Goal: Information Seeking & Learning: Learn about a topic

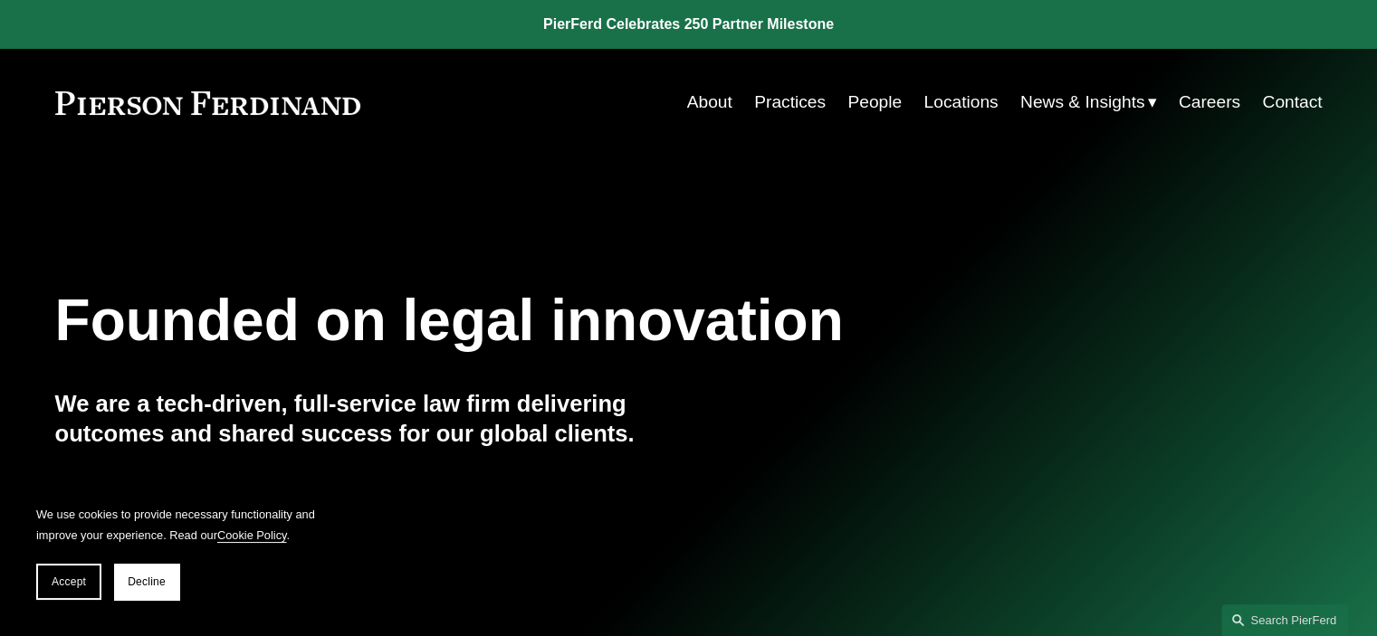
click at [957, 104] on link "Locations" at bounding box center [960, 102] width 74 height 34
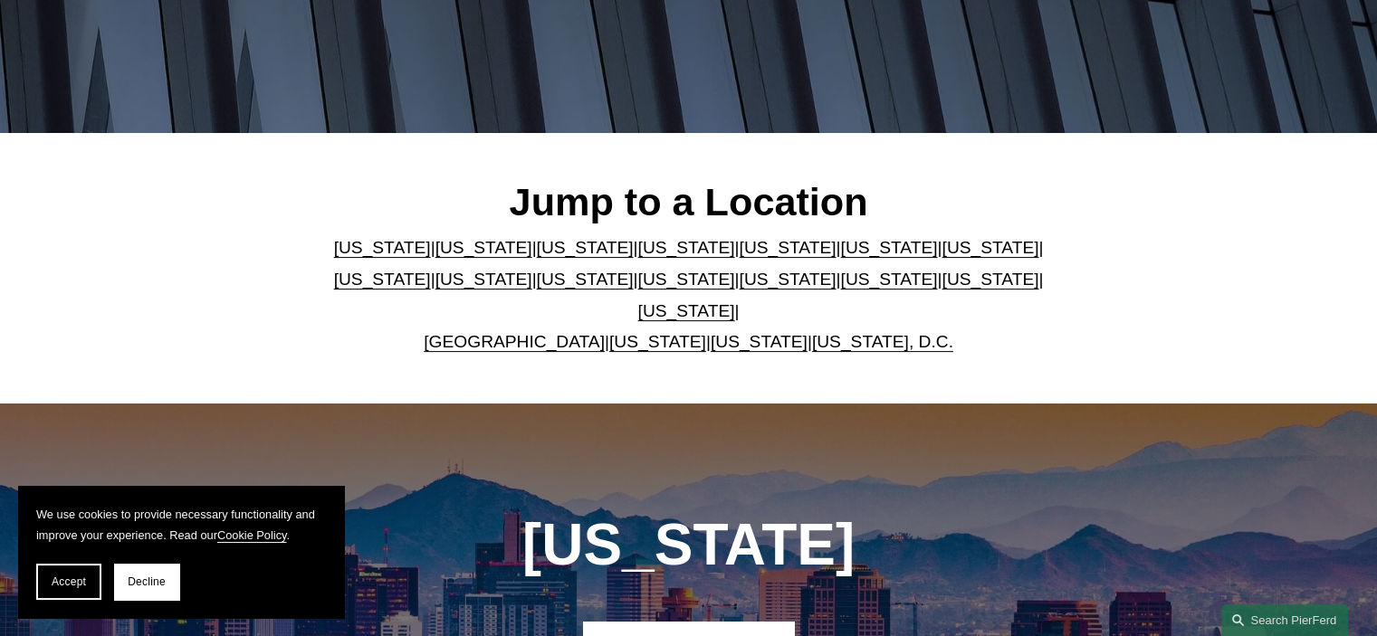
scroll to position [388, 0]
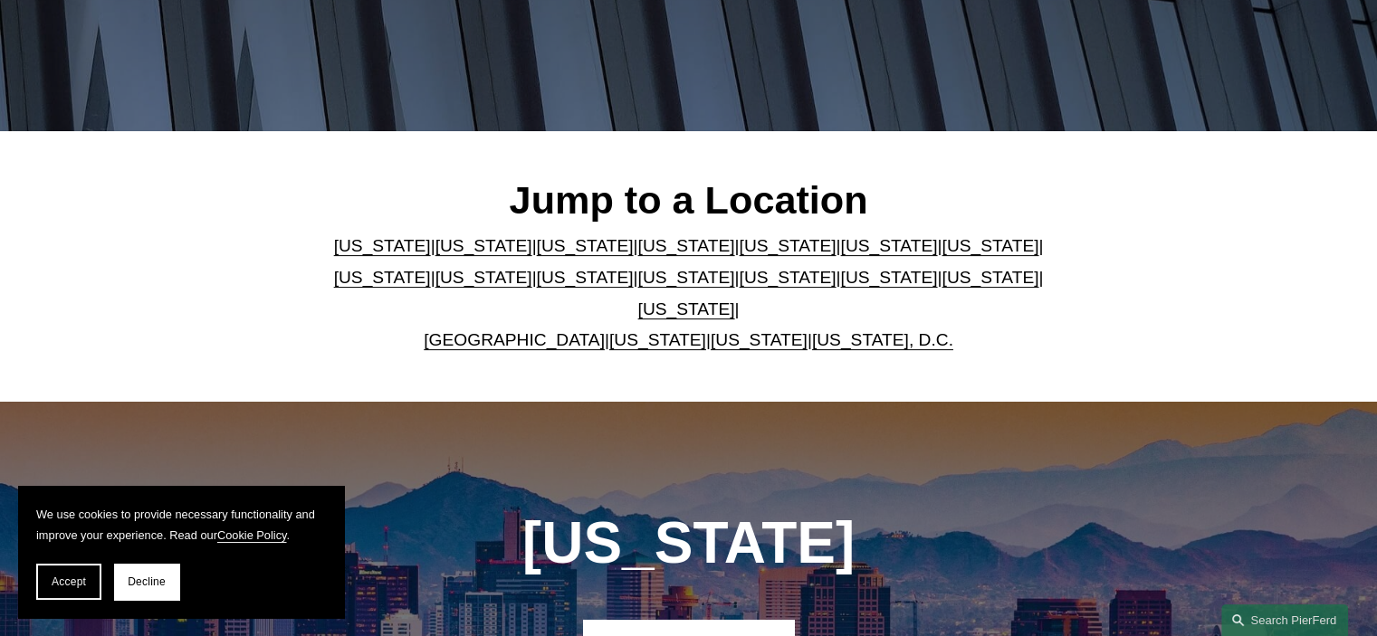
click at [739, 287] on link "[US_STATE]" at bounding box center [787, 277] width 97 height 19
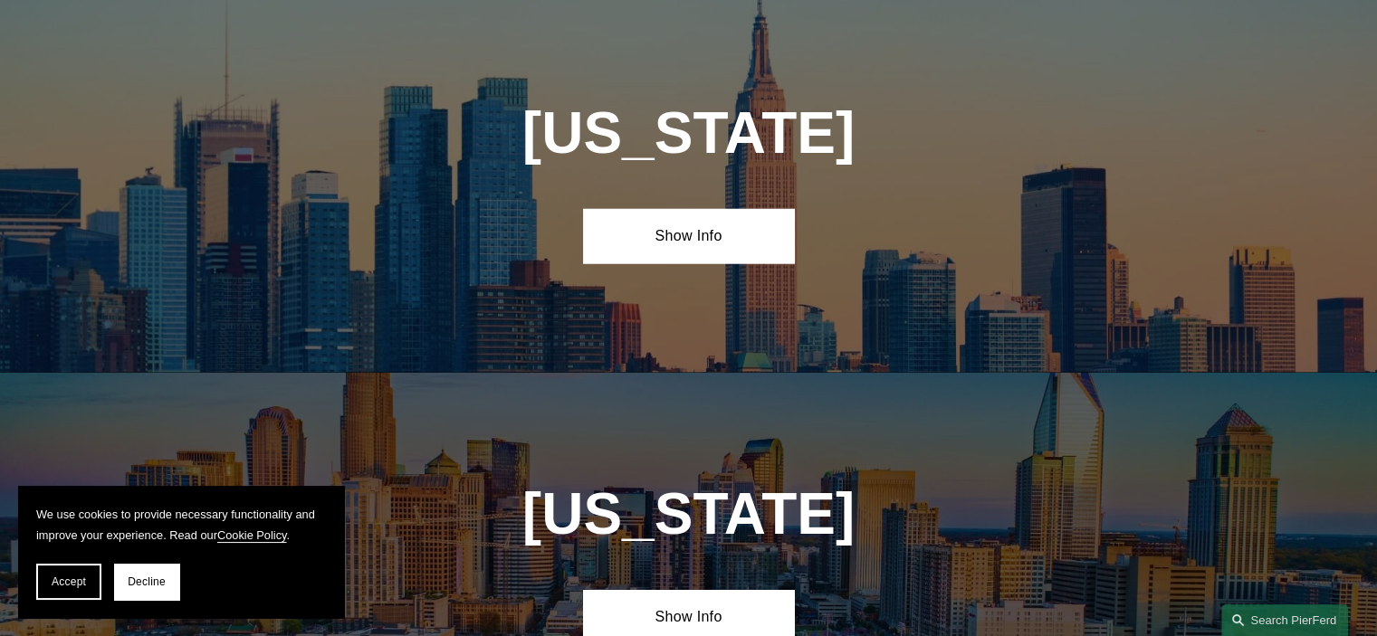
scroll to position [4971, 0]
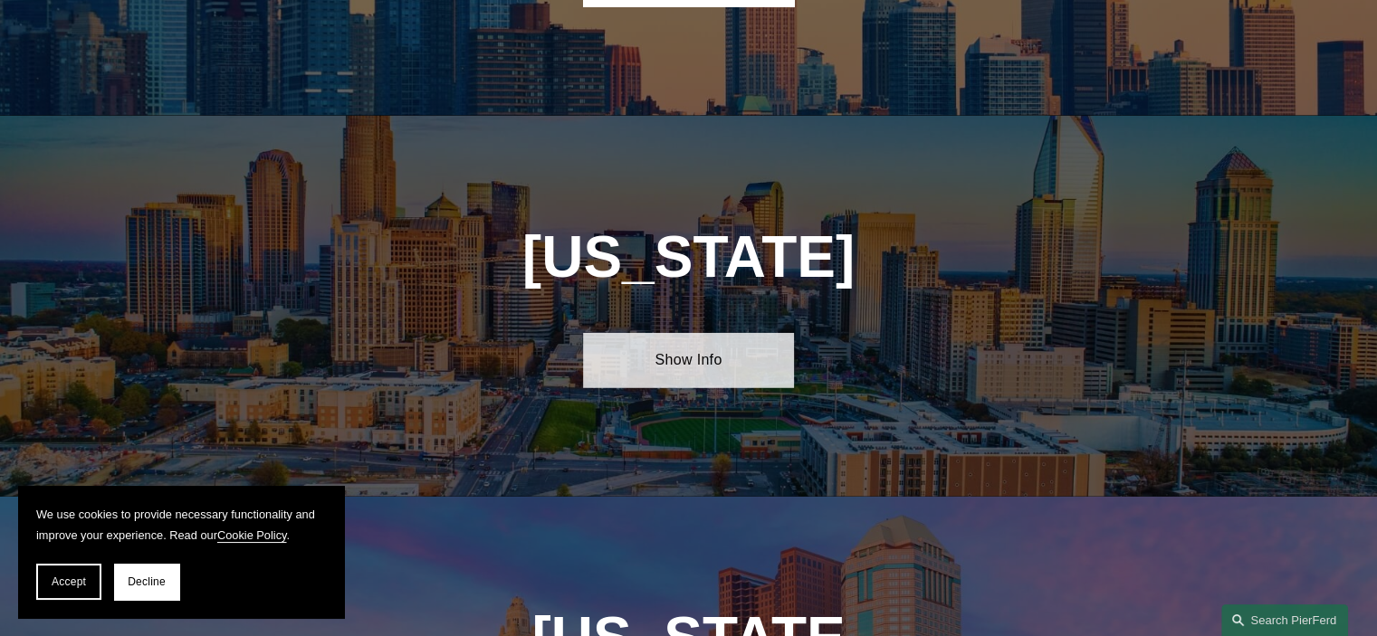
click at [691, 333] on link "Show Info" at bounding box center [688, 360] width 211 height 54
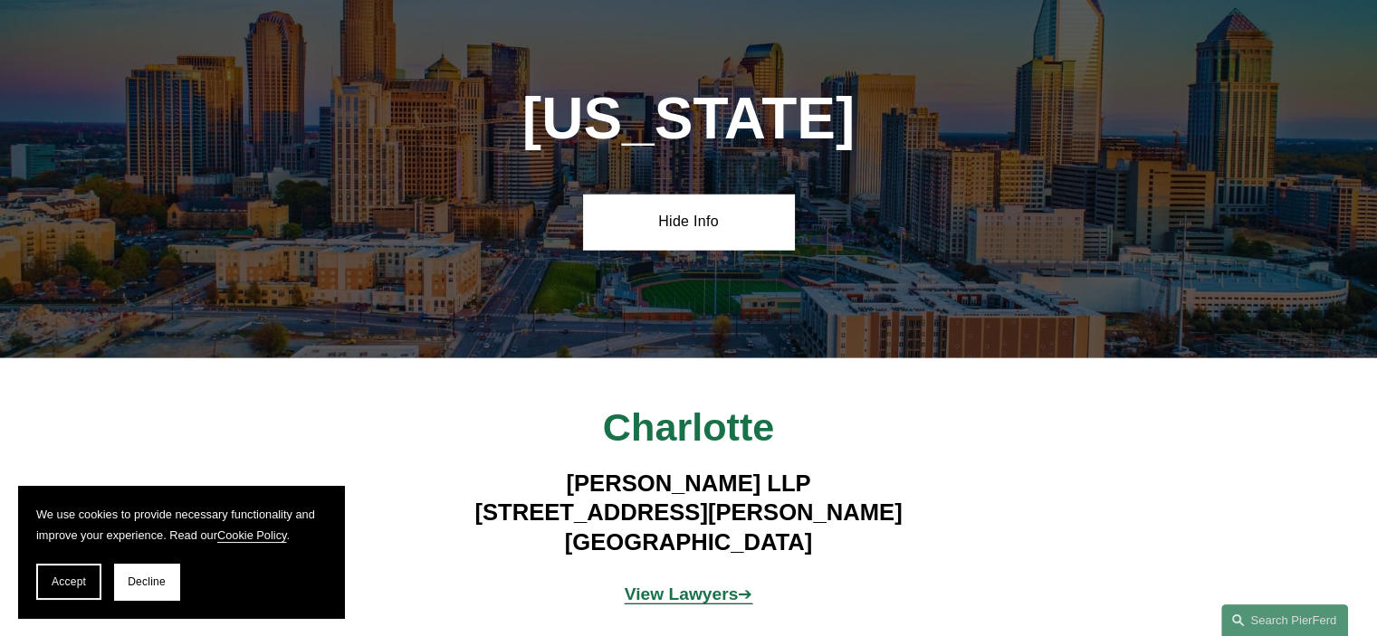
scroll to position [5152, 0]
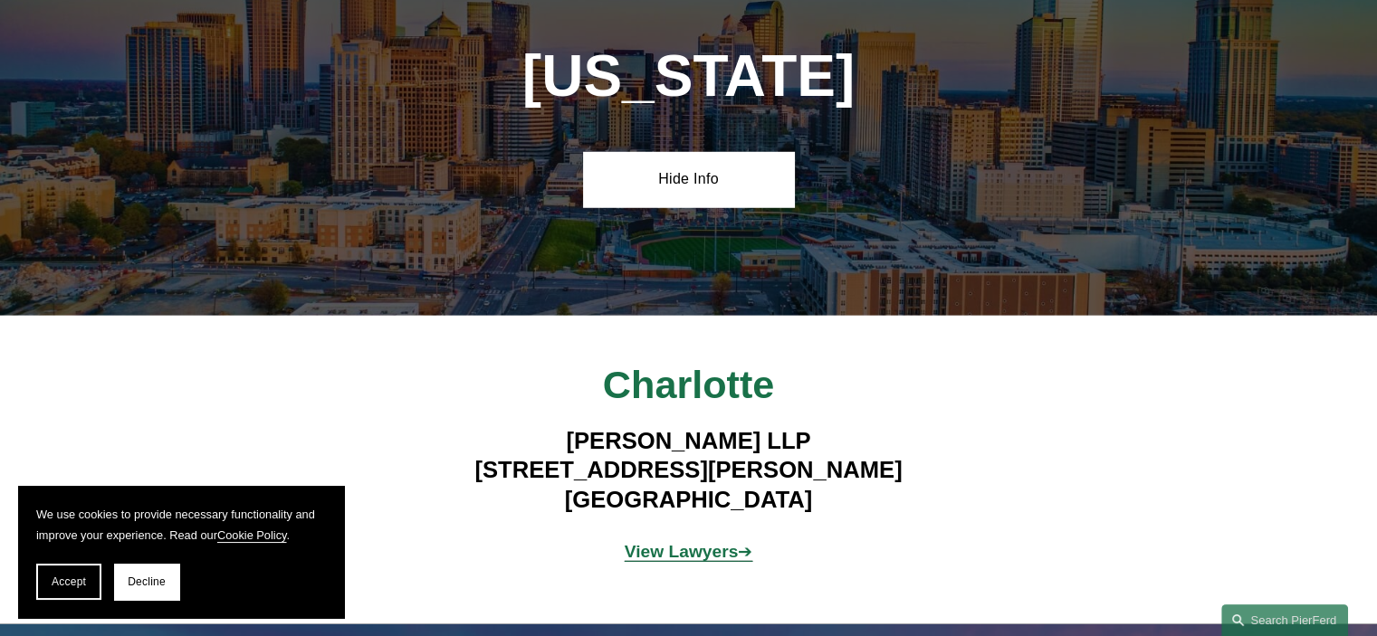
click at [668, 542] on strong "View Lawyers" at bounding box center [682, 551] width 114 height 19
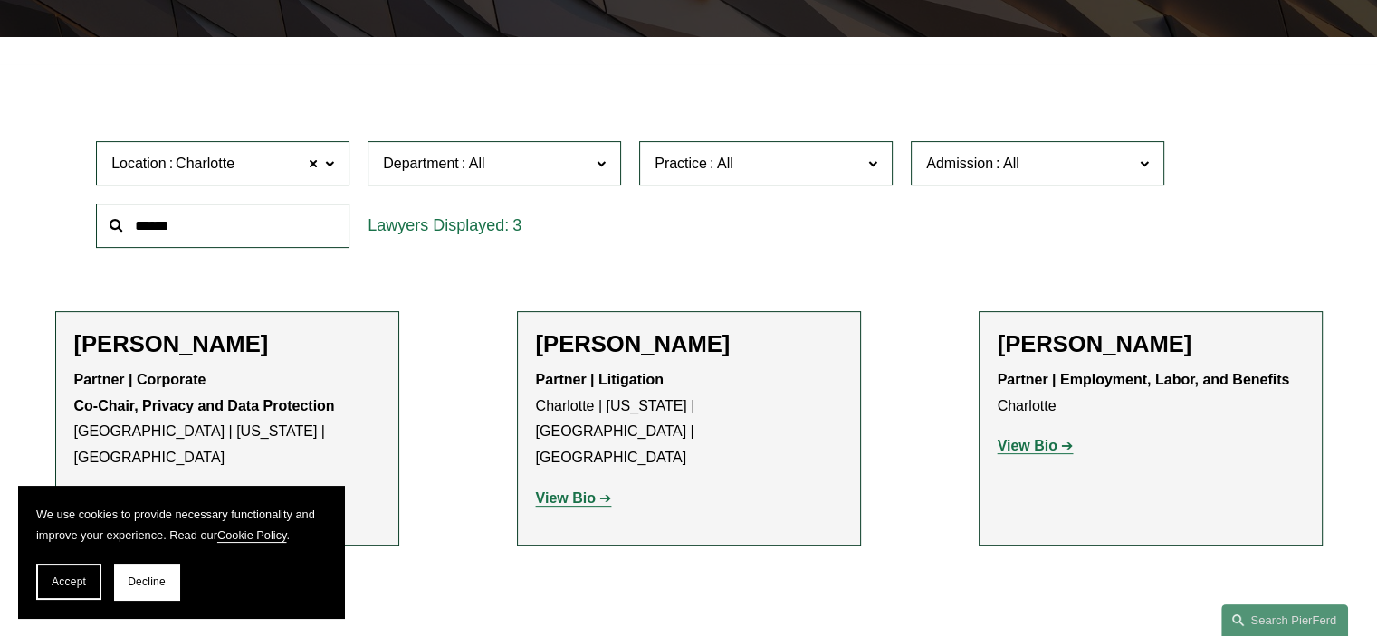
scroll to position [520, 0]
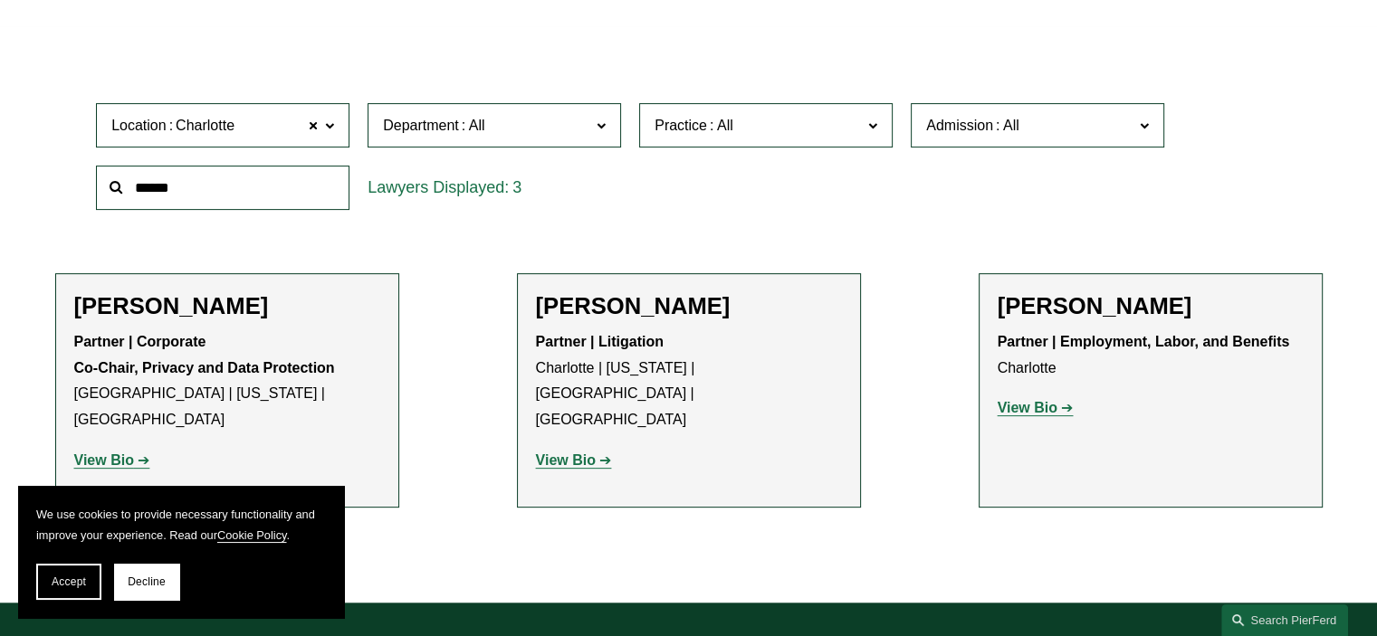
click at [563, 453] on strong "View Bio" at bounding box center [566, 460] width 60 height 15
click at [1032, 402] on strong "View Bio" at bounding box center [1028, 407] width 60 height 15
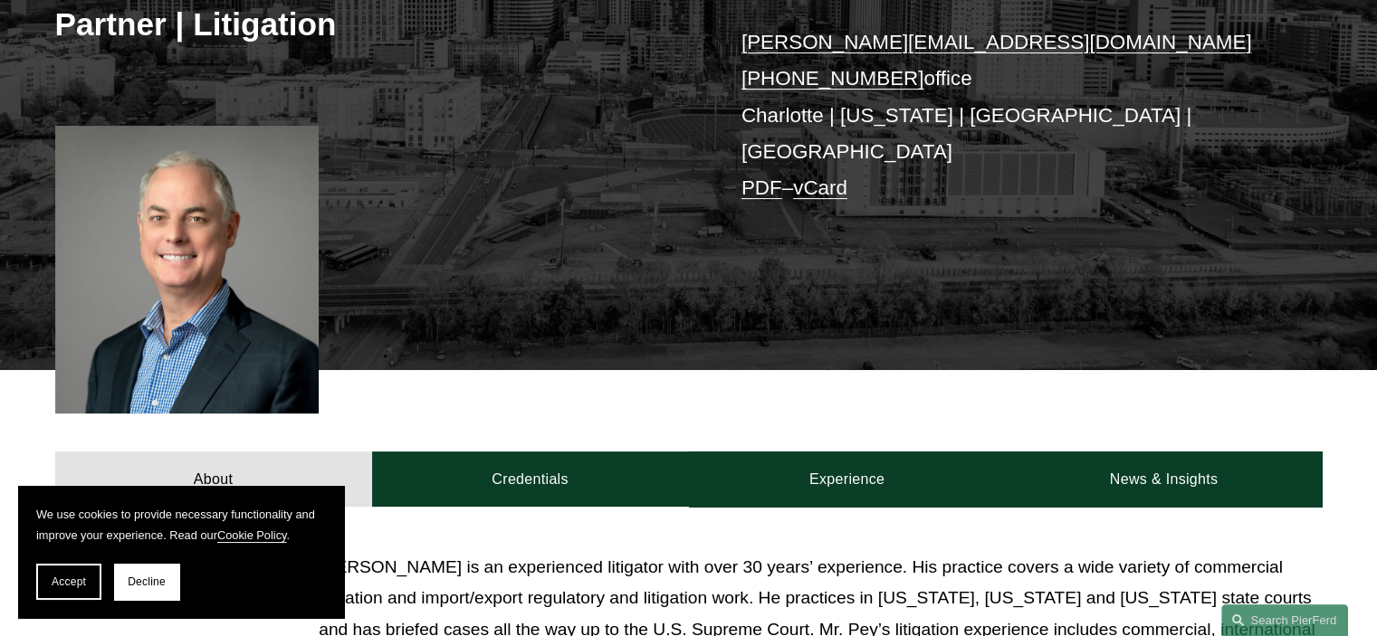
scroll to position [321, 0]
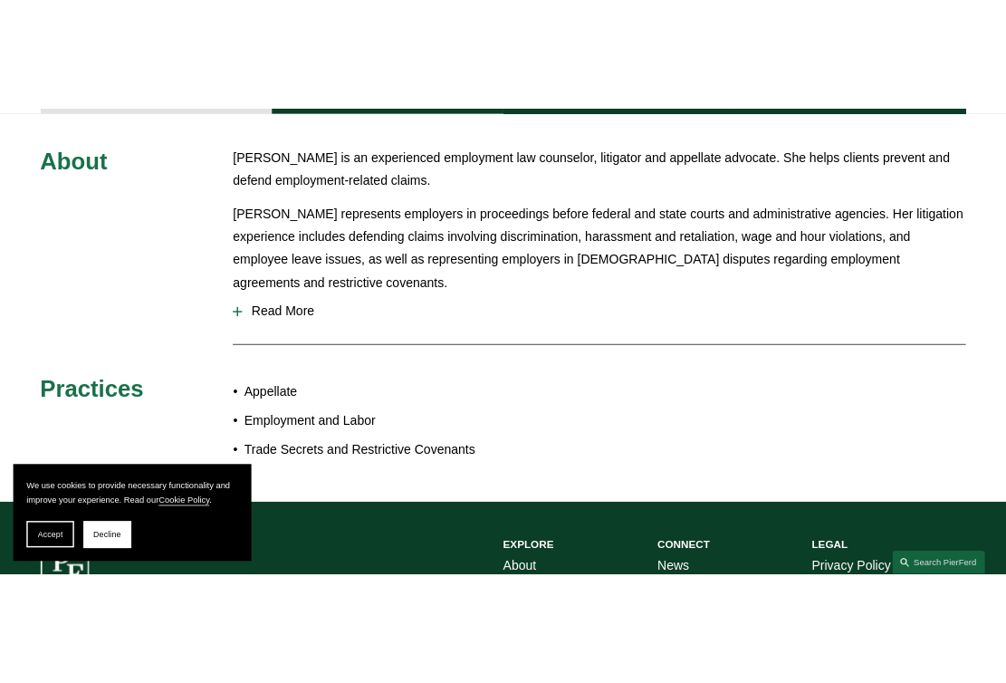
scroll to position [790, 0]
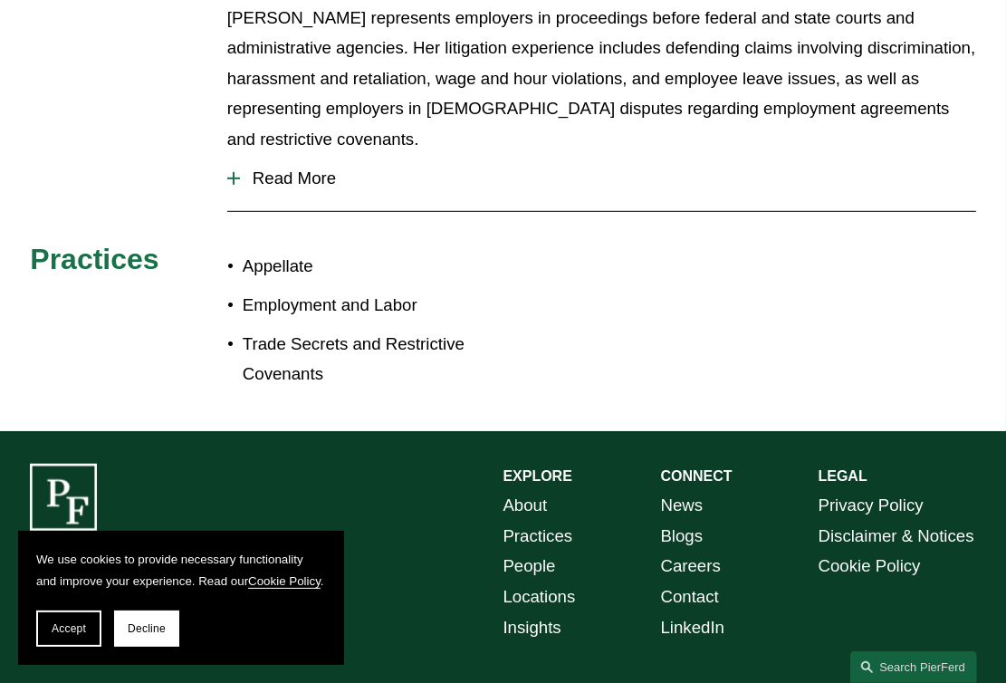
click at [525, 520] on link "Practices" at bounding box center [538, 535] width 70 height 31
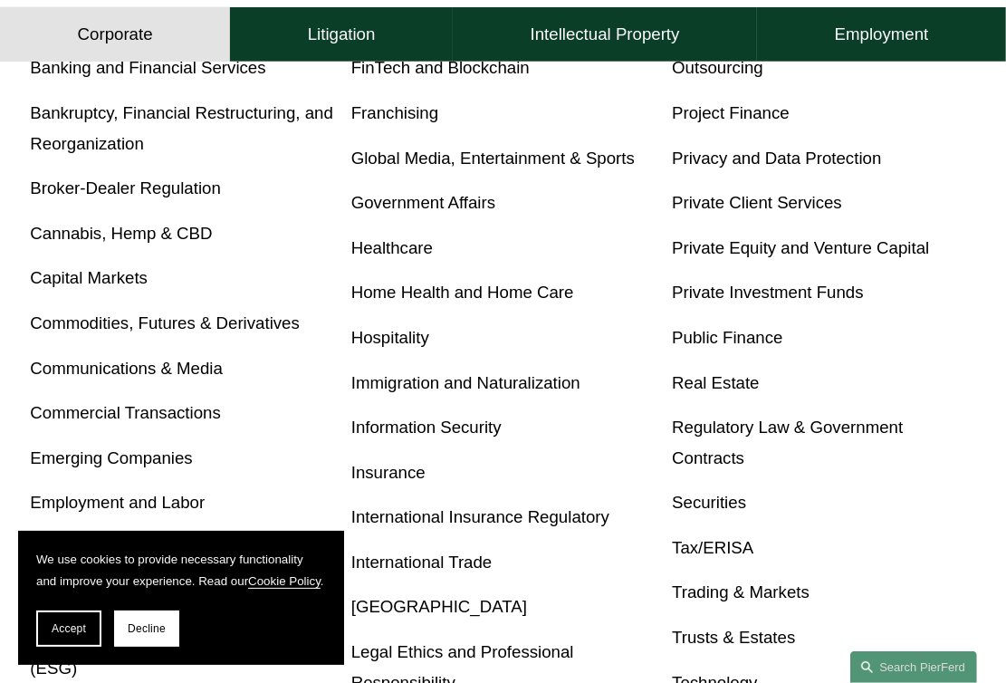
scroll to position [833, 0]
